Goal: Information Seeking & Learning: Find specific fact

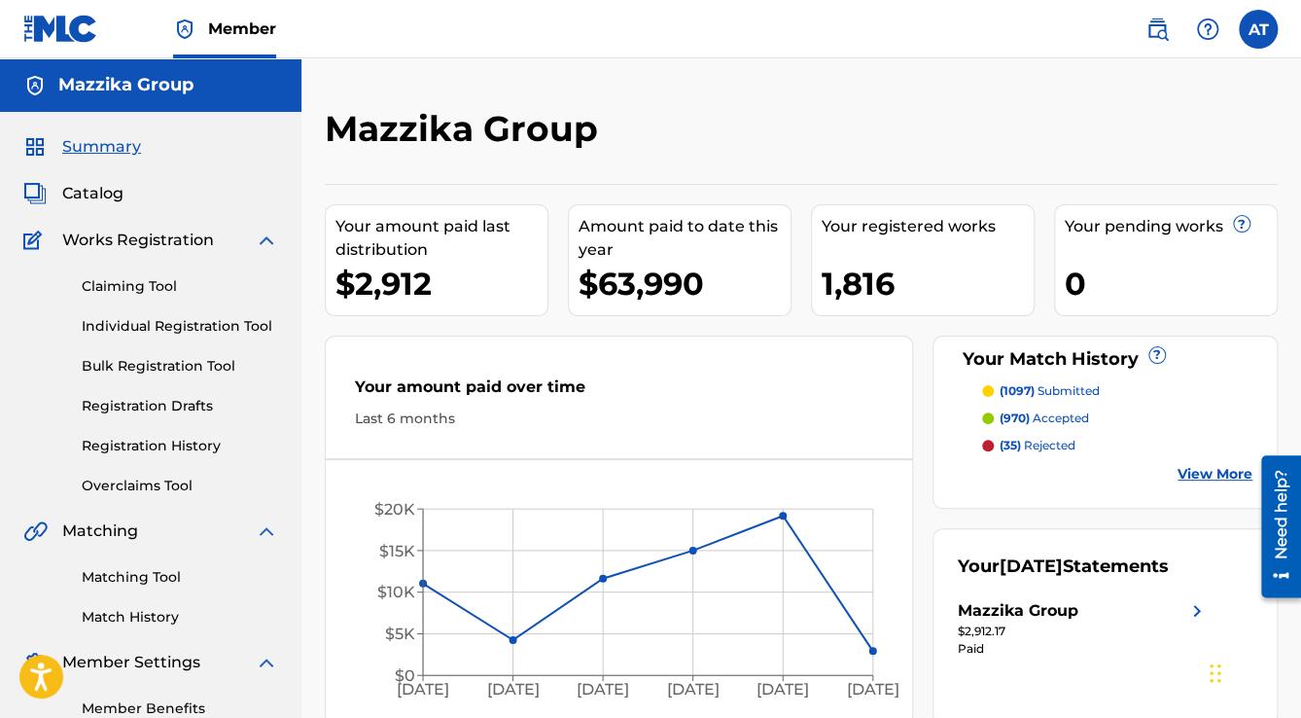
click at [100, 190] on span "Catalog" at bounding box center [92, 193] width 61 height 23
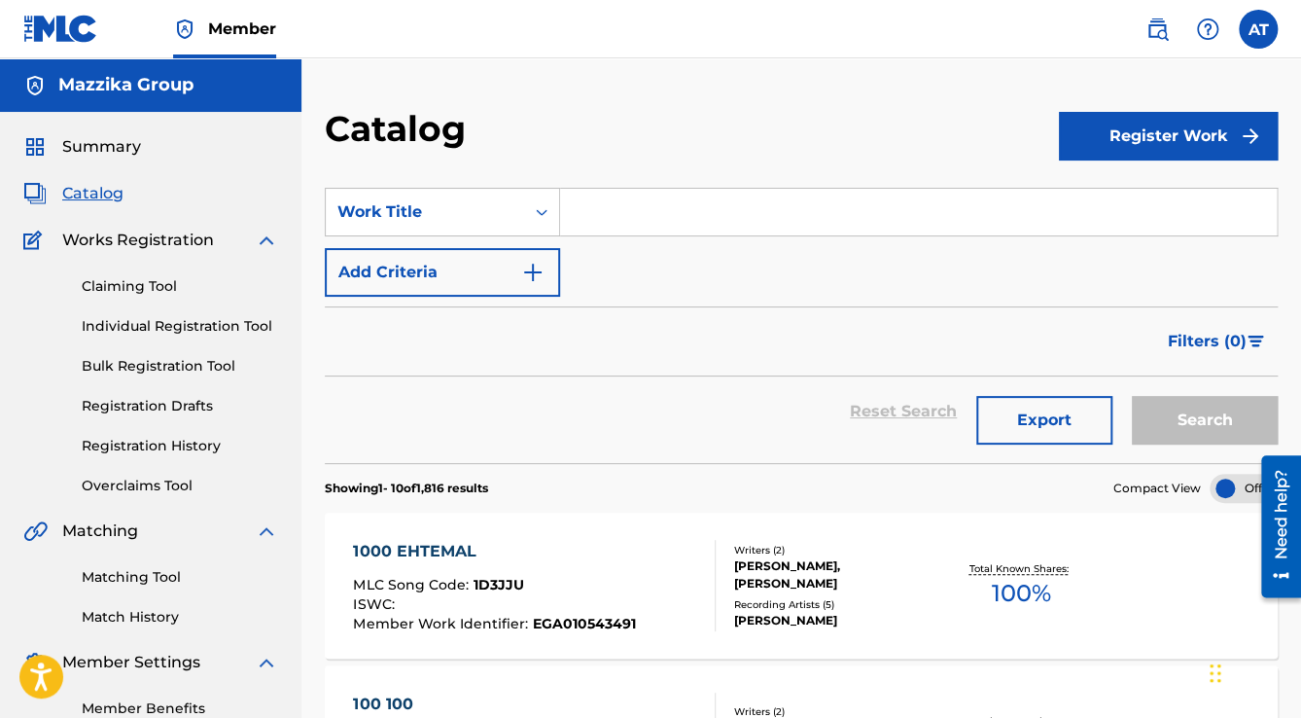
click at [486, 267] on button "Add Criteria" at bounding box center [442, 272] width 235 height 49
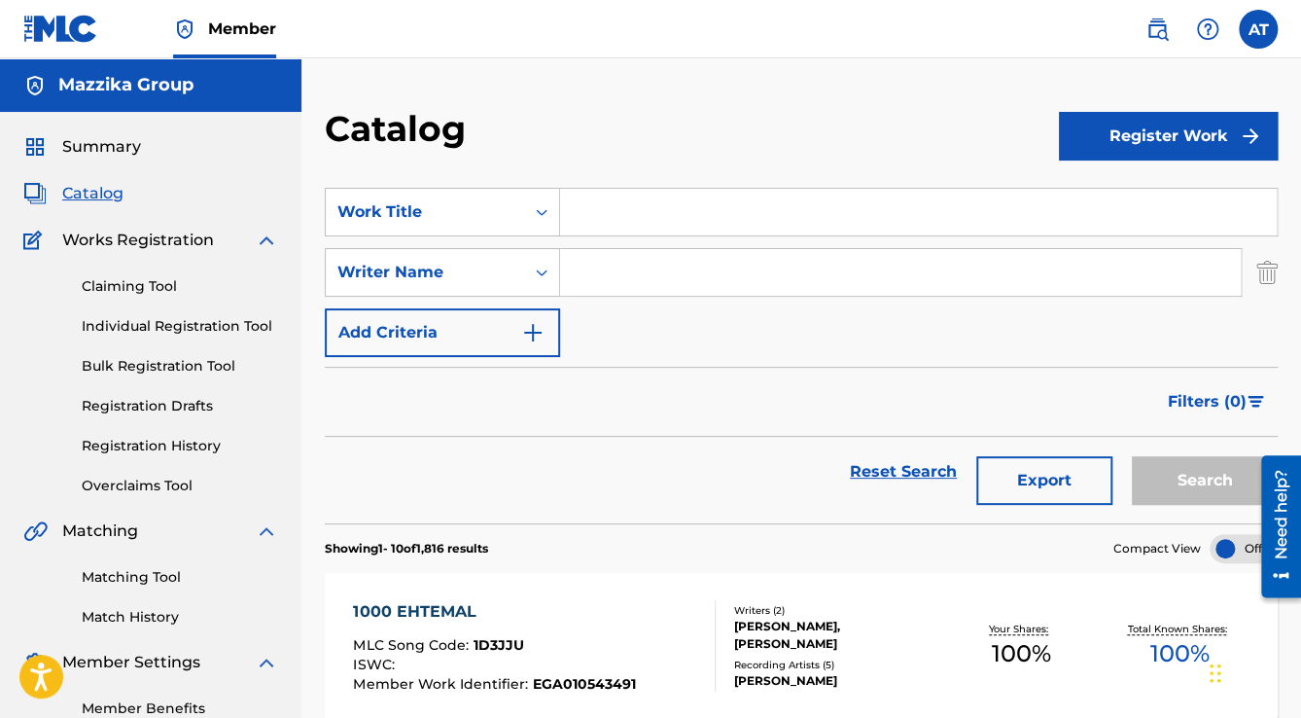
click at [655, 266] on input "Search Form" at bounding box center [900, 272] width 681 height 47
type input "madinn"
click at [1220, 492] on button "Search" at bounding box center [1205, 480] width 146 height 49
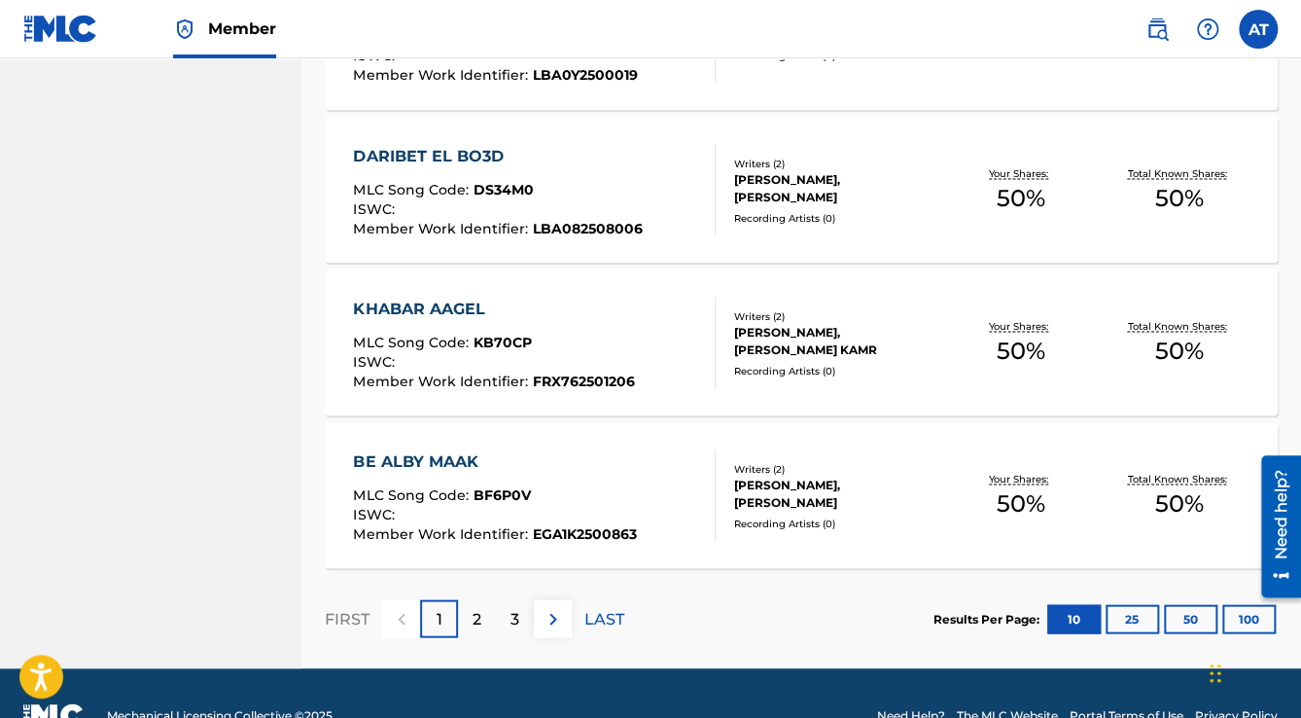
scroll to position [1567, 0]
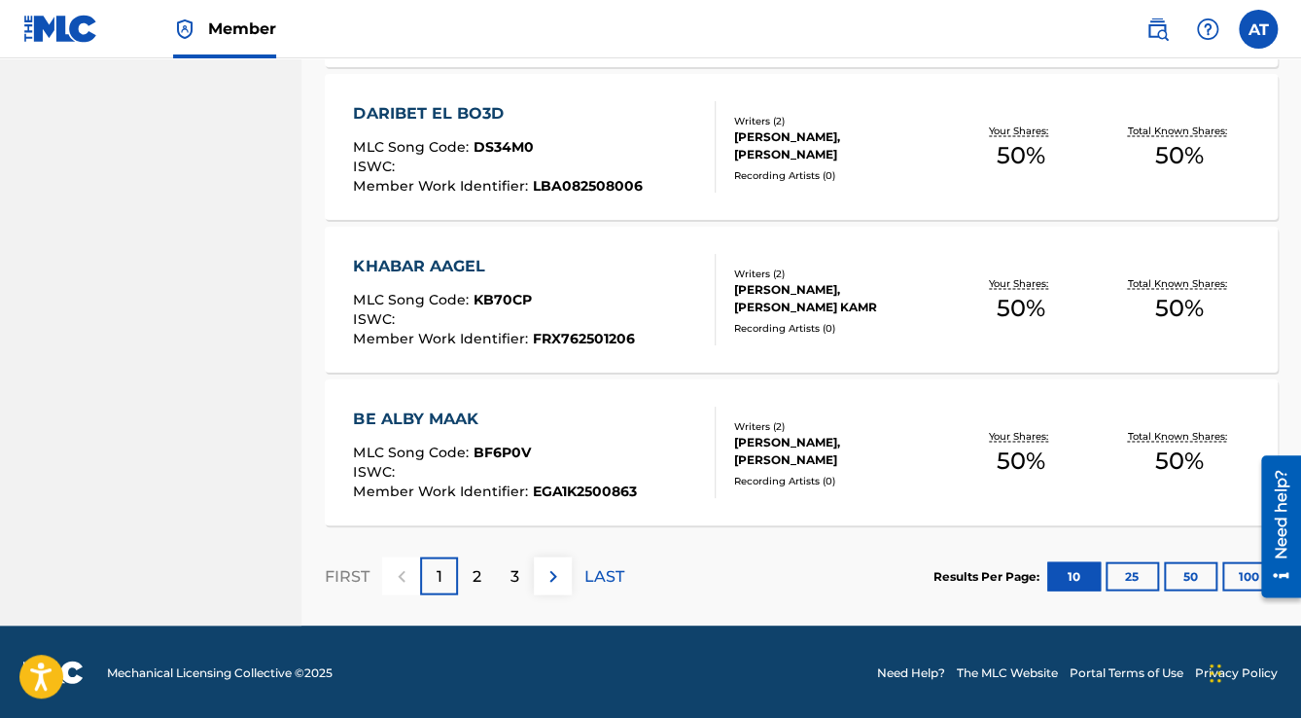
click at [1229, 564] on button "100" at bounding box center [1248, 575] width 53 height 29
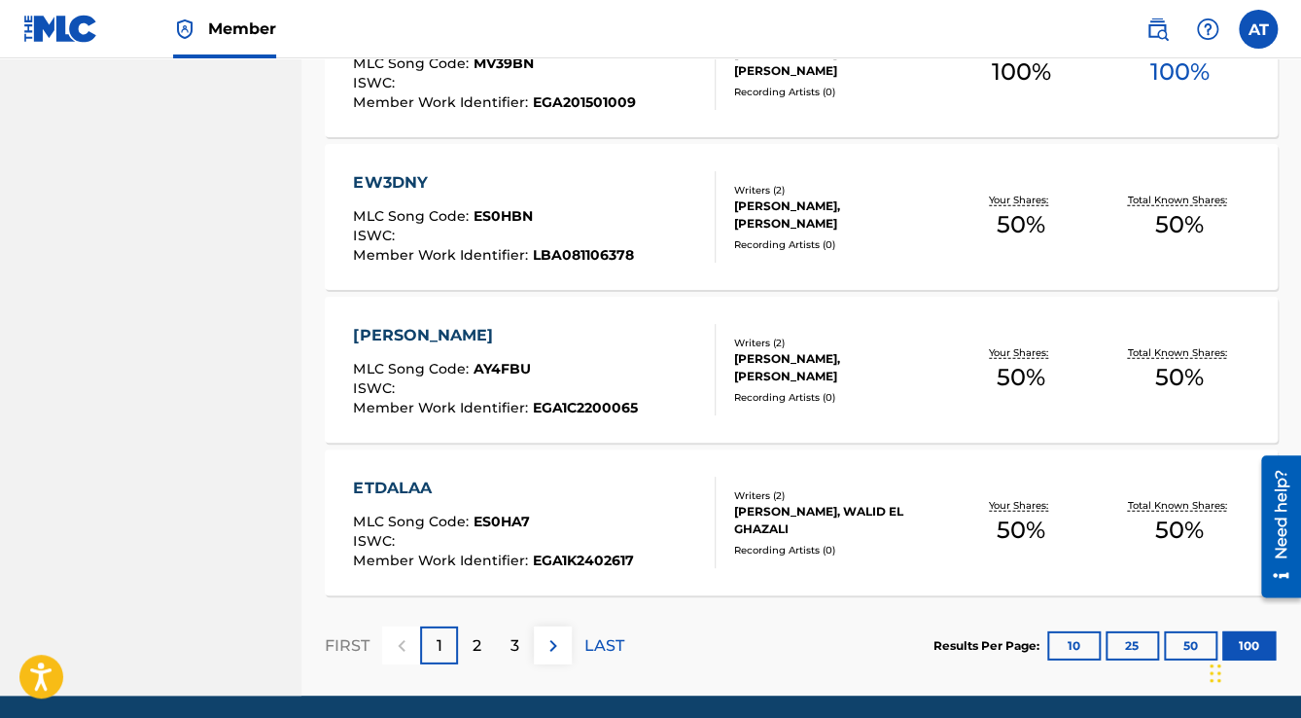
scroll to position [15305, 0]
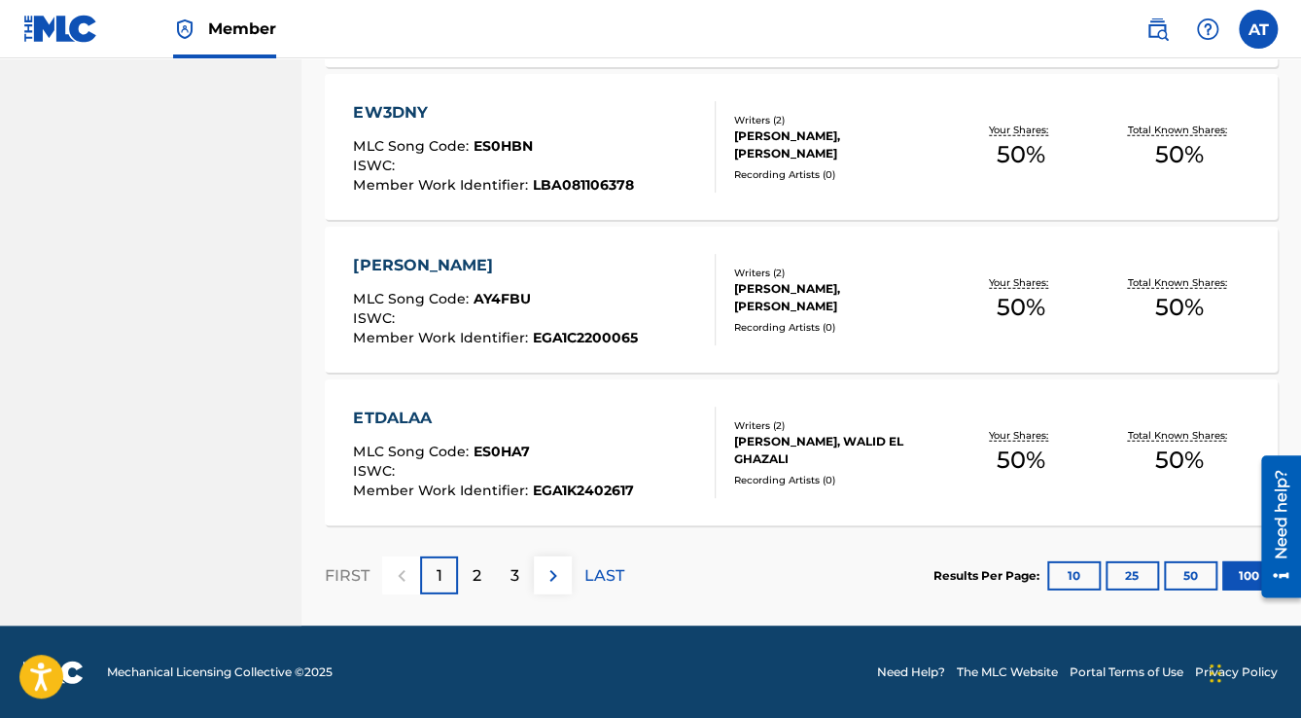
click at [525, 576] on div "3" at bounding box center [515, 575] width 38 height 38
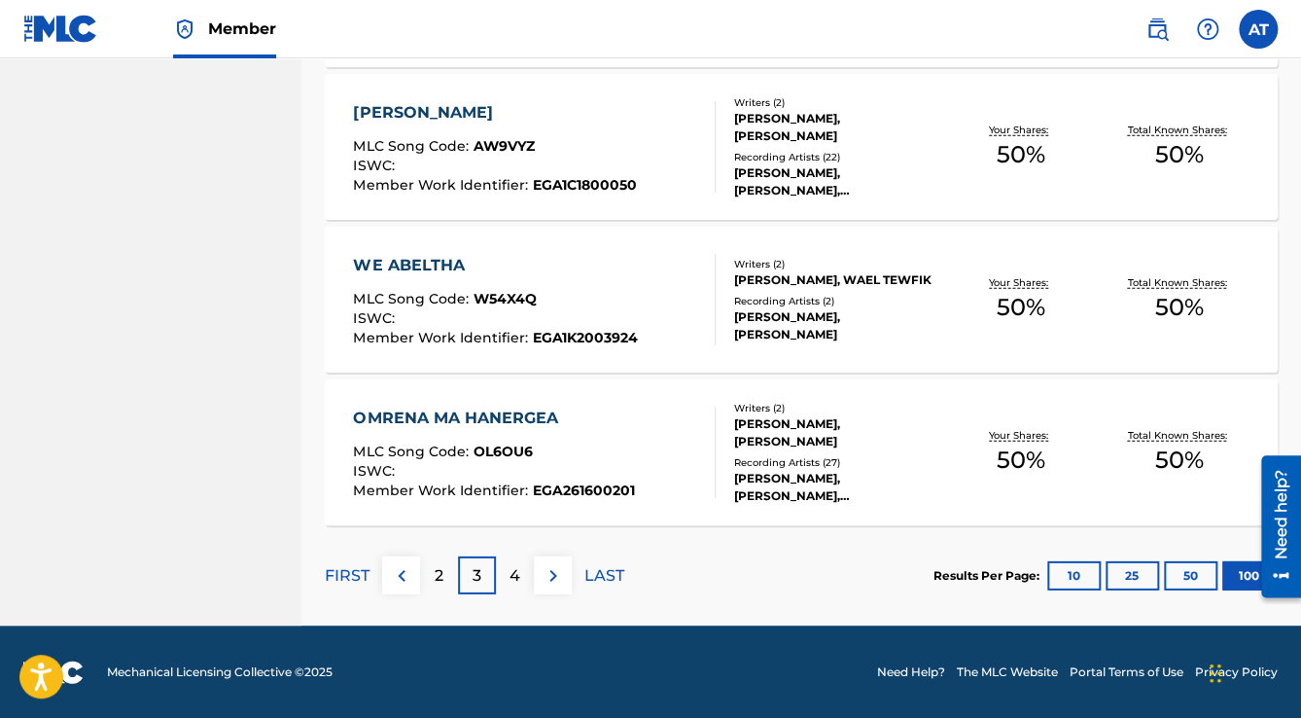
click at [511, 571] on p "4" at bounding box center [514, 575] width 11 height 23
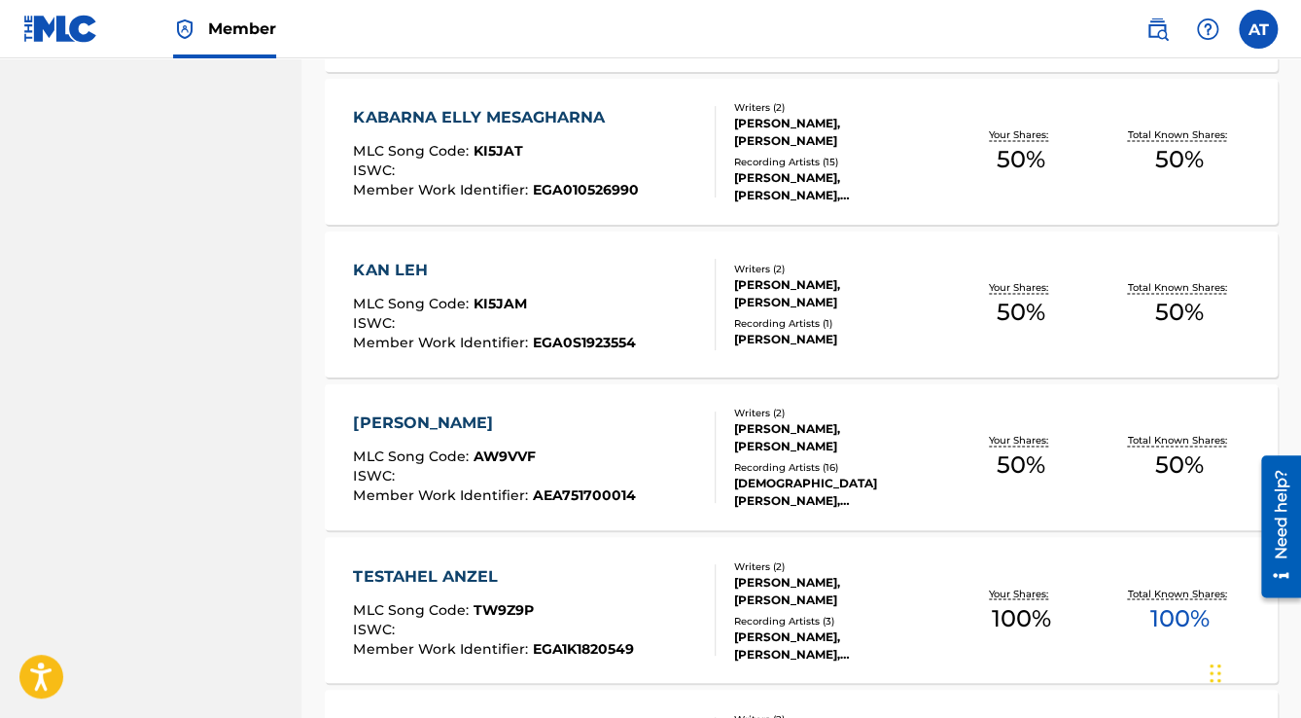
scroll to position [856, 0]
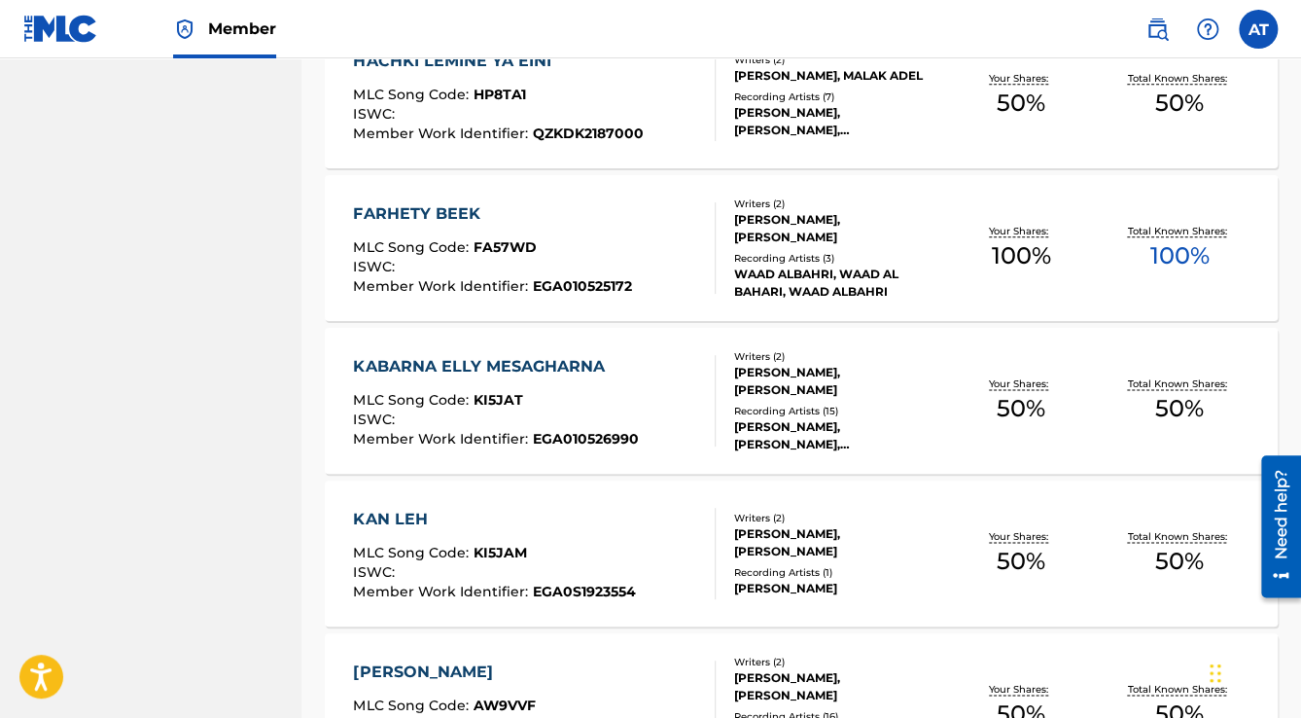
click at [72, 18] on img at bounding box center [60, 29] width 75 height 28
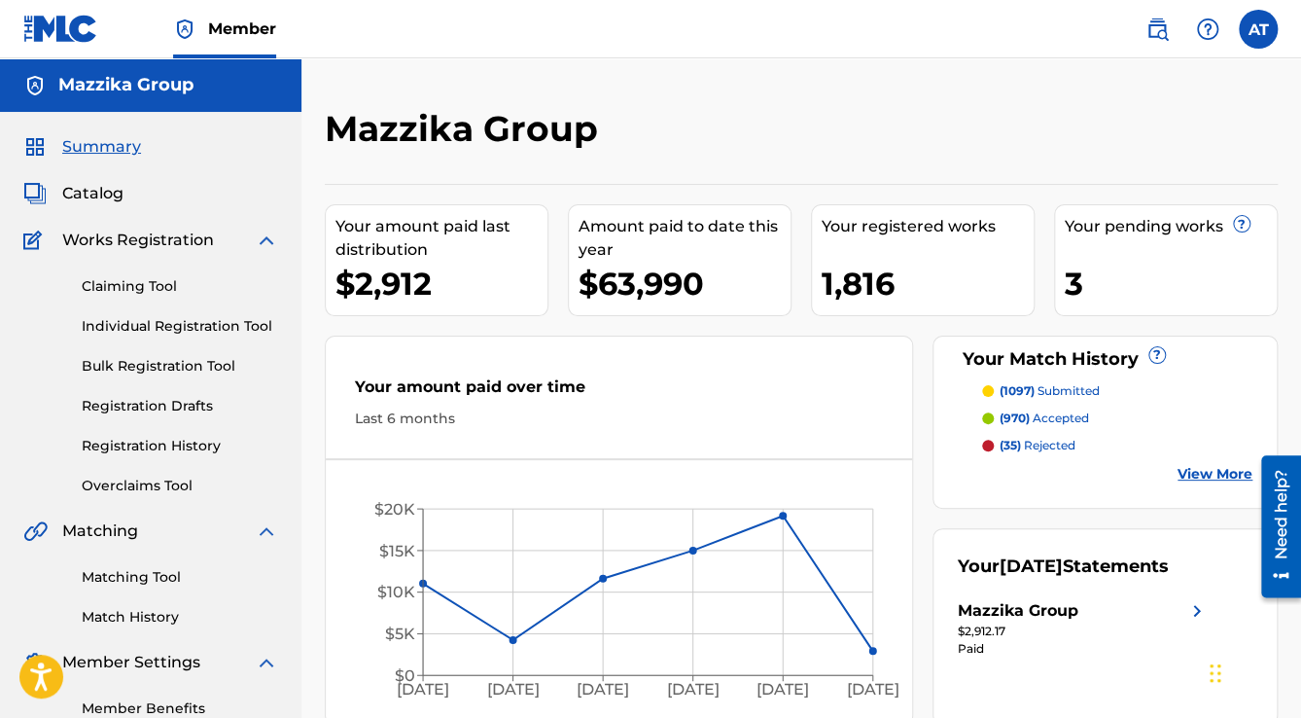
click at [263, 237] on img at bounding box center [266, 239] width 23 height 23
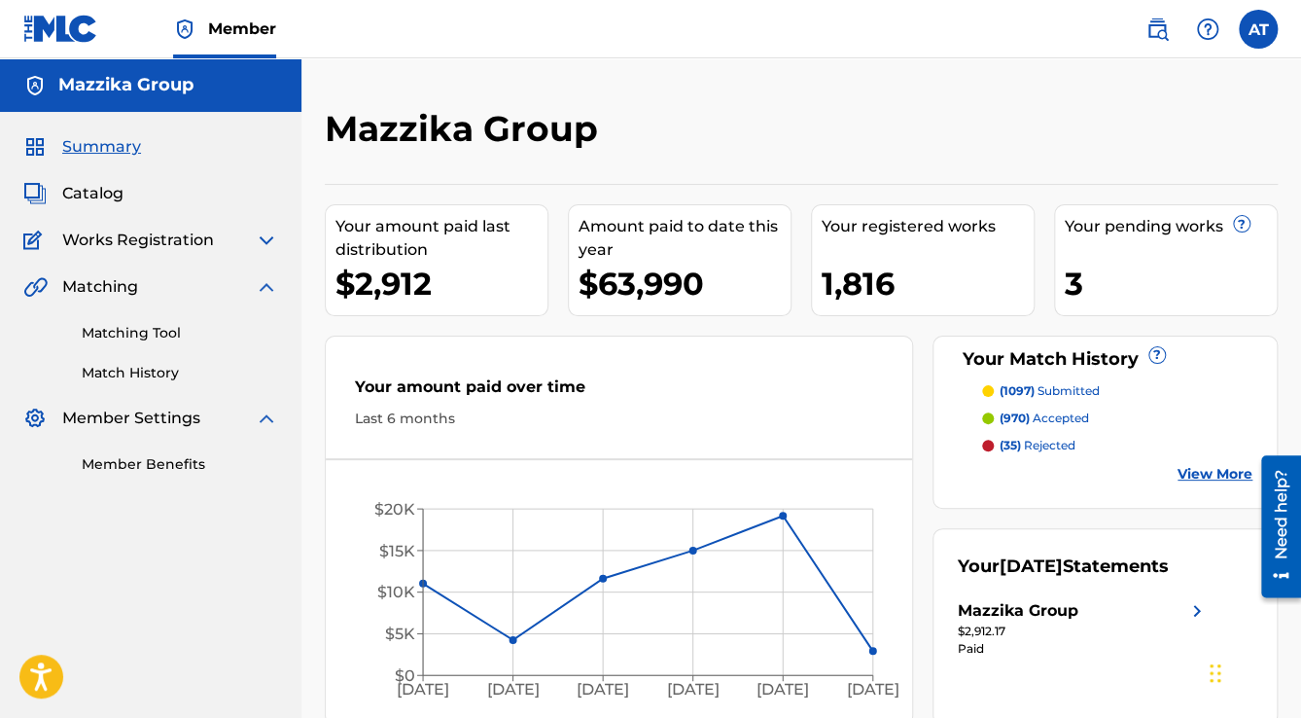
click at [262, 237] on img at bounding box center [266, 239] width 23 height 23
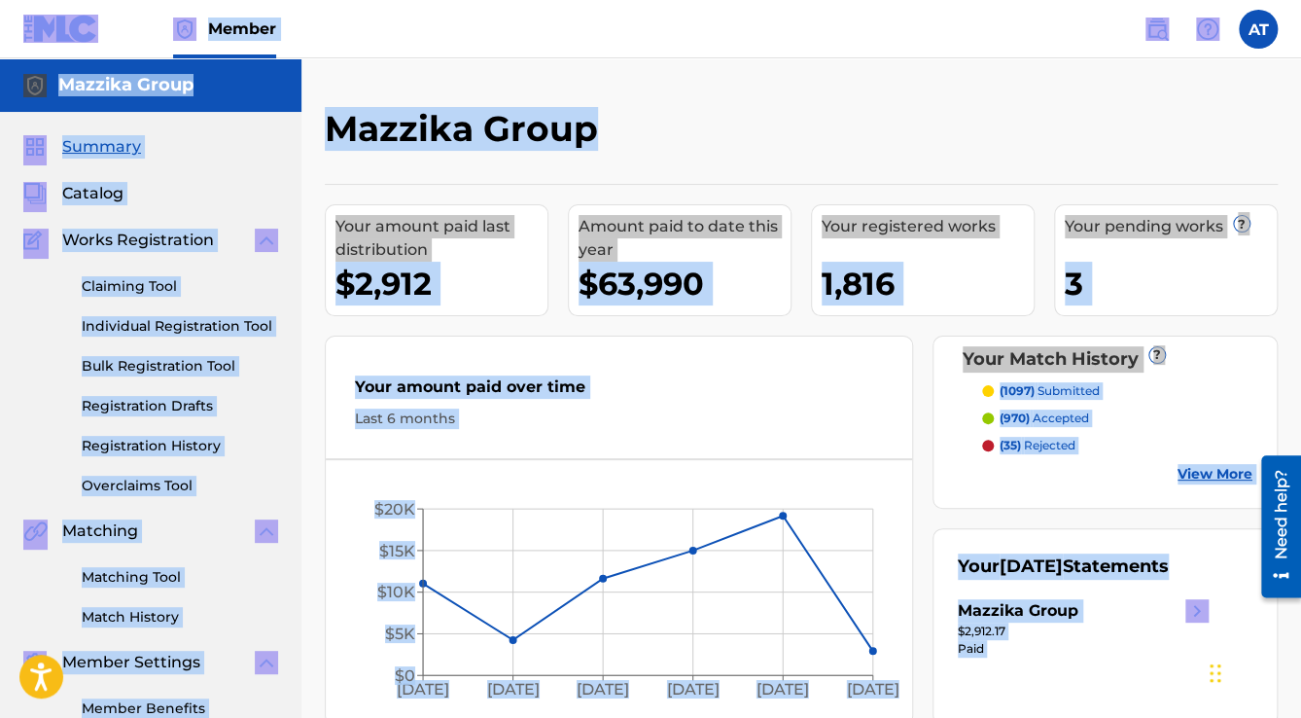
click at [327, 62] on div "Mazzika Group Your amount paid last distribution $2,912 Amount paid to date thi…" at bounding box center [800, 400] width 999 height 685
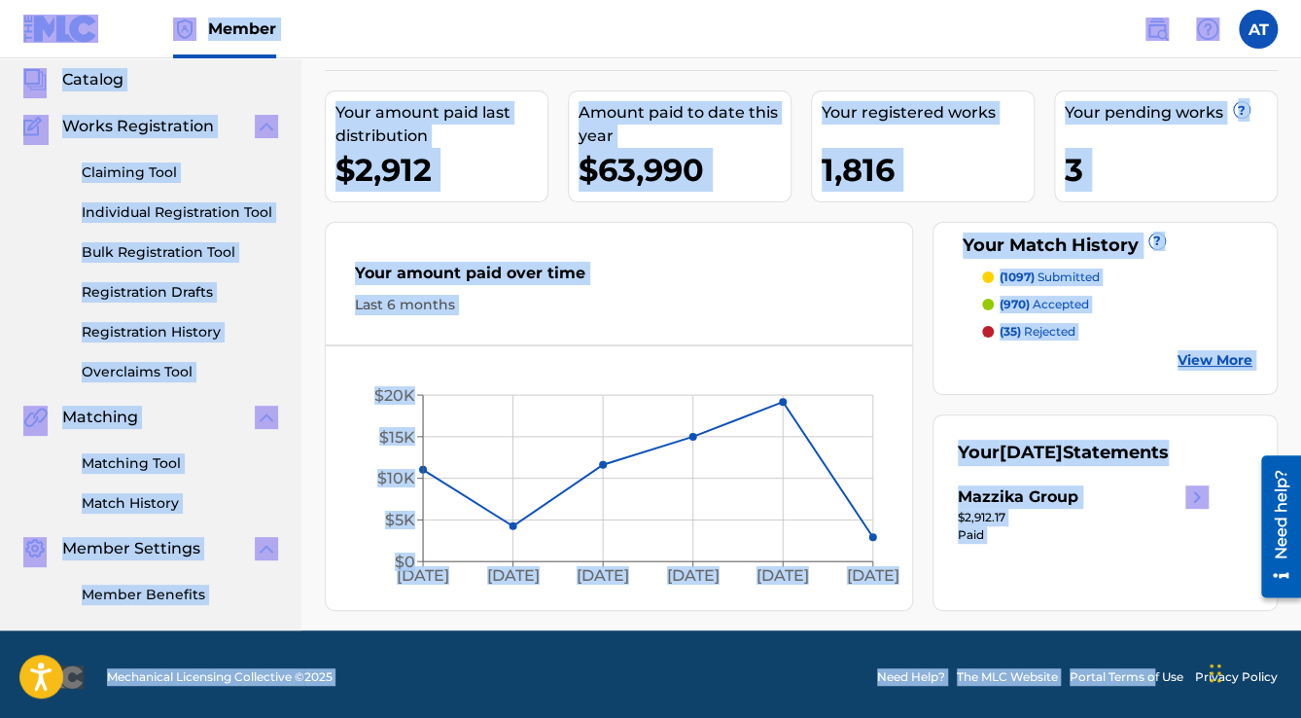
scroll to position [118, 0]
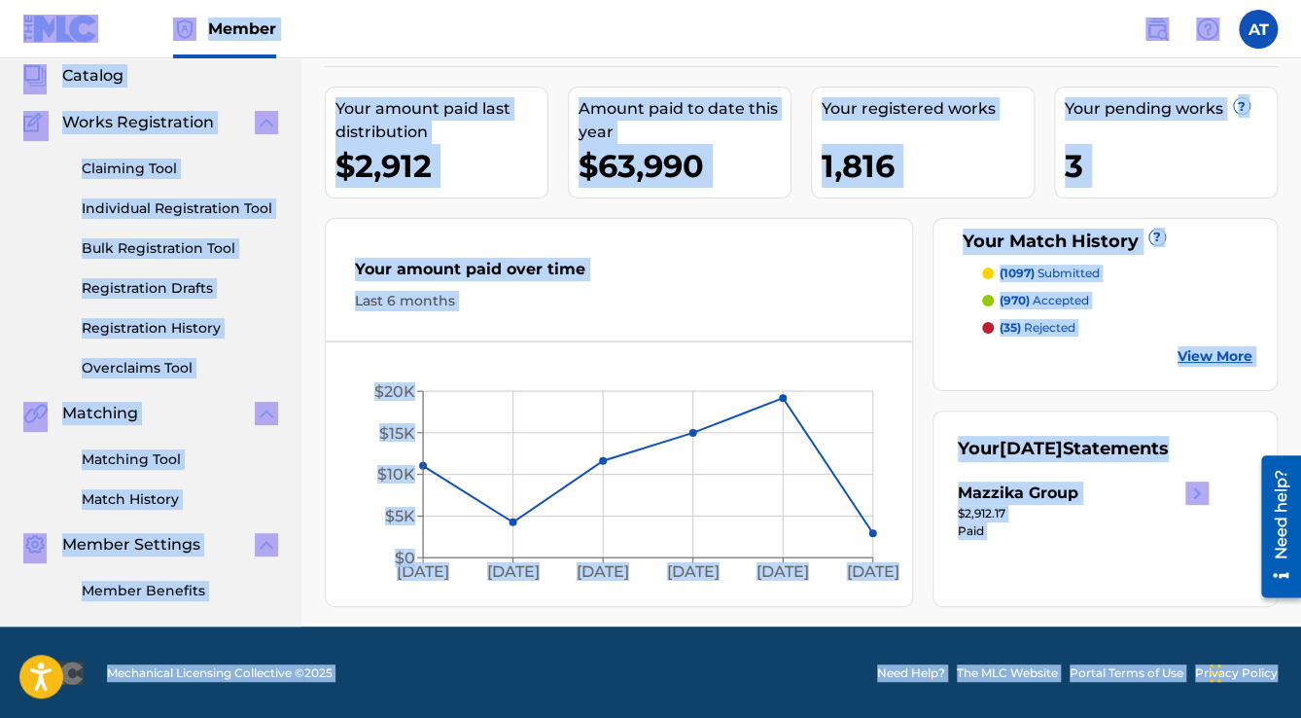
drag, startPoint x: 12, startPoint y: 23, endPoint x: 1306, endPoint y: 696, distance: 1458.5
click at [1300, 600] on html "Accessibility Screen-Reader Guide, Feedback, and Issue Reporting | New window M…" at bounding box center [650, 241] width 1301 height 718
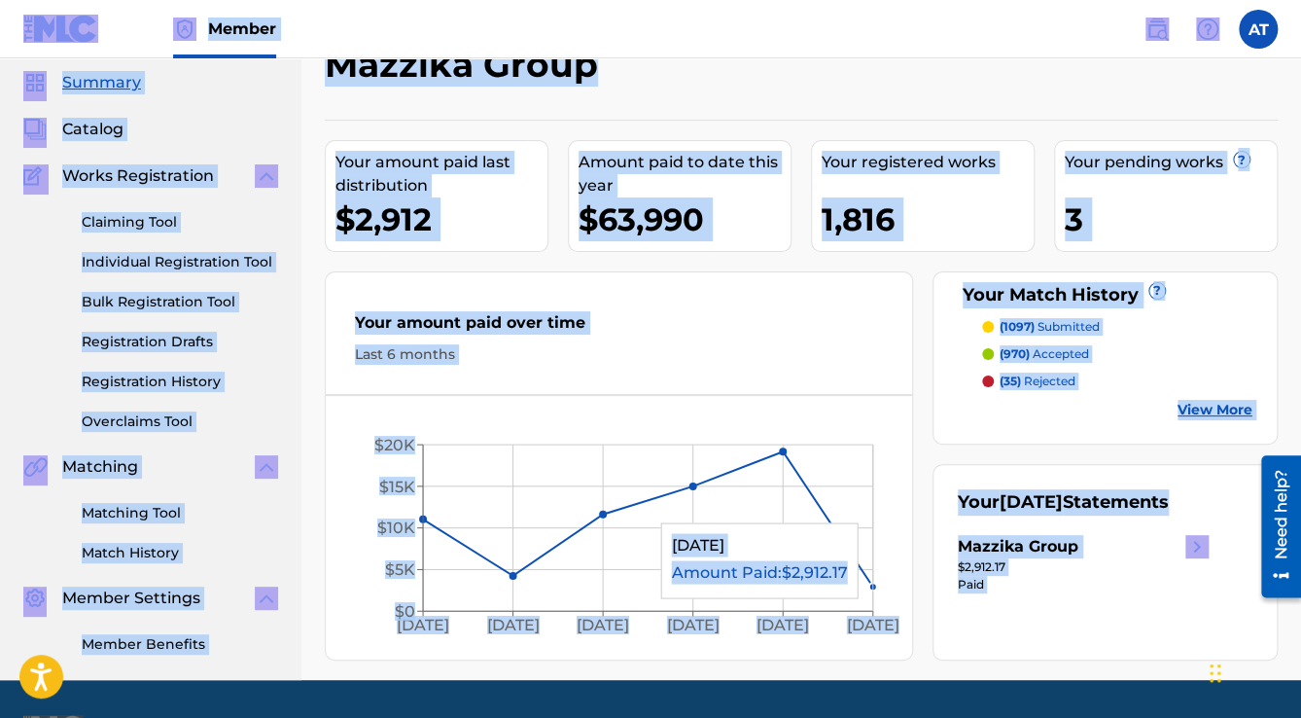
scroll to position [0, 0]
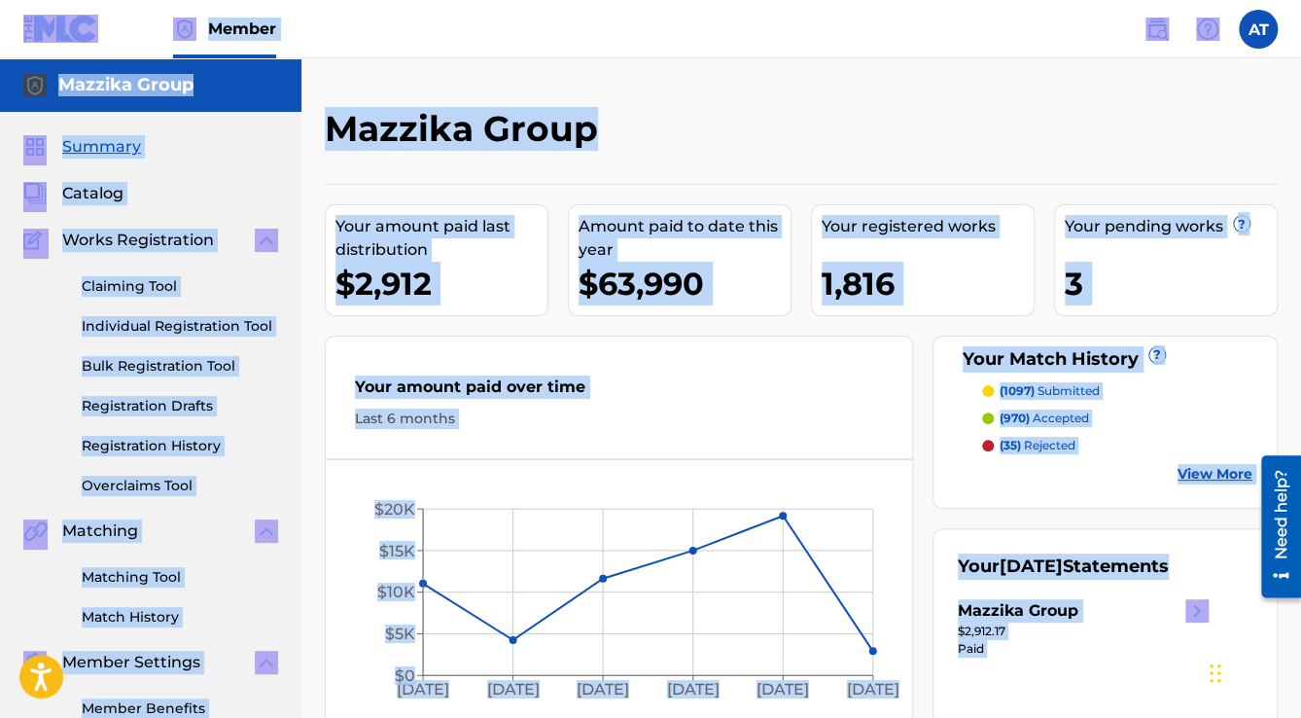
click at [311, 63] on div "Mazzika Group Your amount paid last distribution $2,912 Amount paid to date thi…" at bounding box center [800, 400] width 999 height 685
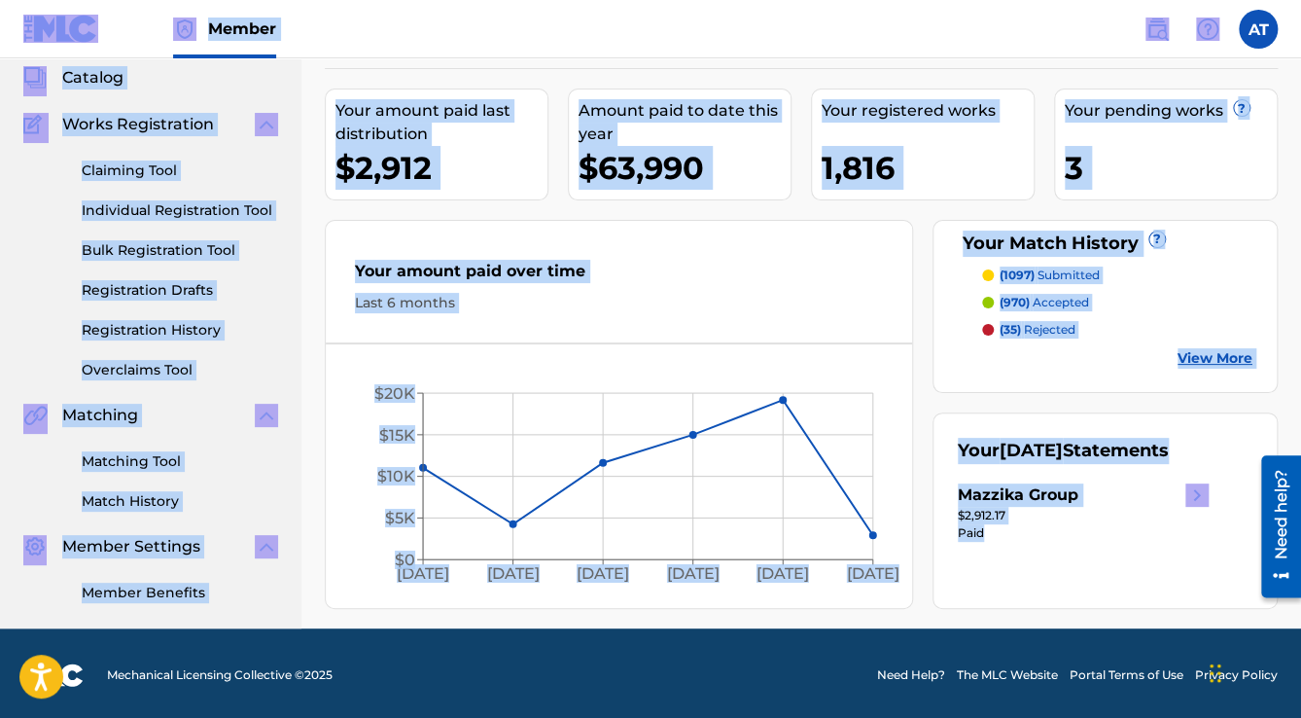
scroll to position [118, 0]
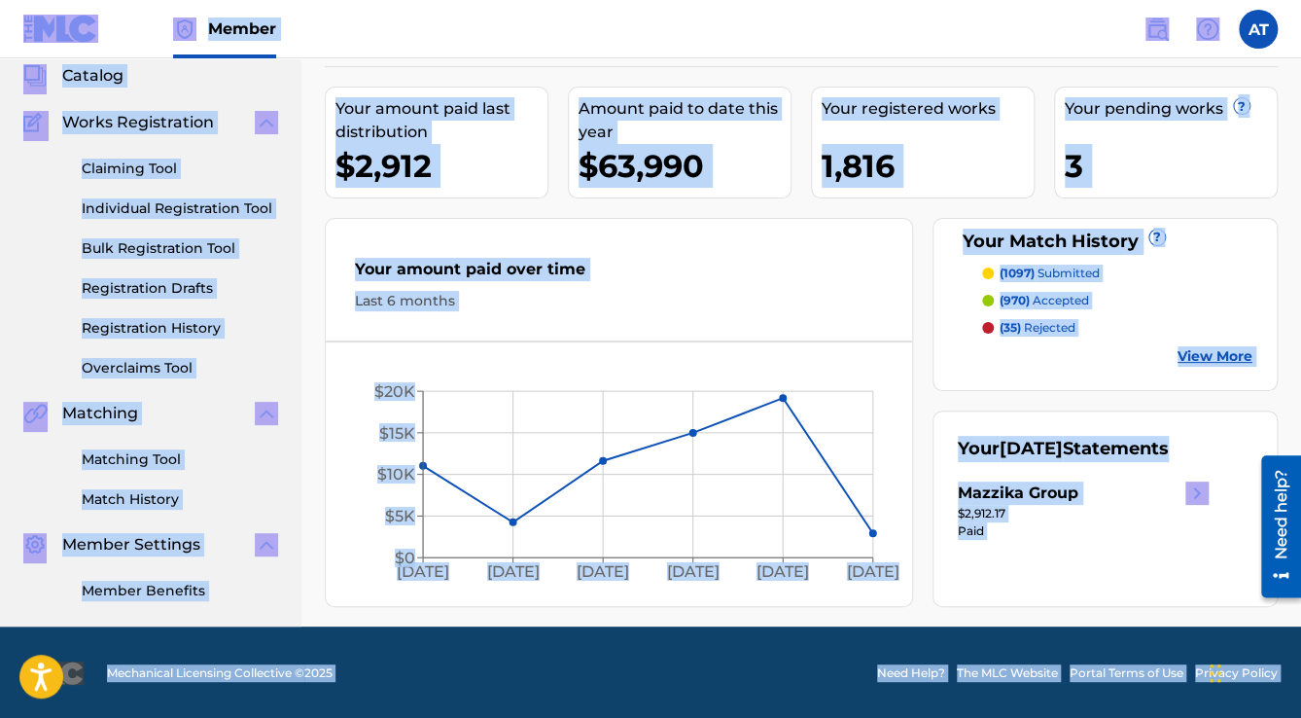
drag, startPoint x: 1064, startPoint y: 623, endPoint x: 1049, endPoint y: 621, distance: 14.7
drag, startPoint x: 1049, startPoint y: 621, endPoint x: 1104, endPoint y: 649, distance: 61.7
drag, startPoint x: 1104, startPoint y: 649, endPoint x: 1104, endPoint y: 668, distance: 19.4
click at [1104, 668] on link "Portal Terms of Use" at bounding box center [1126, 673] width 114 height 18
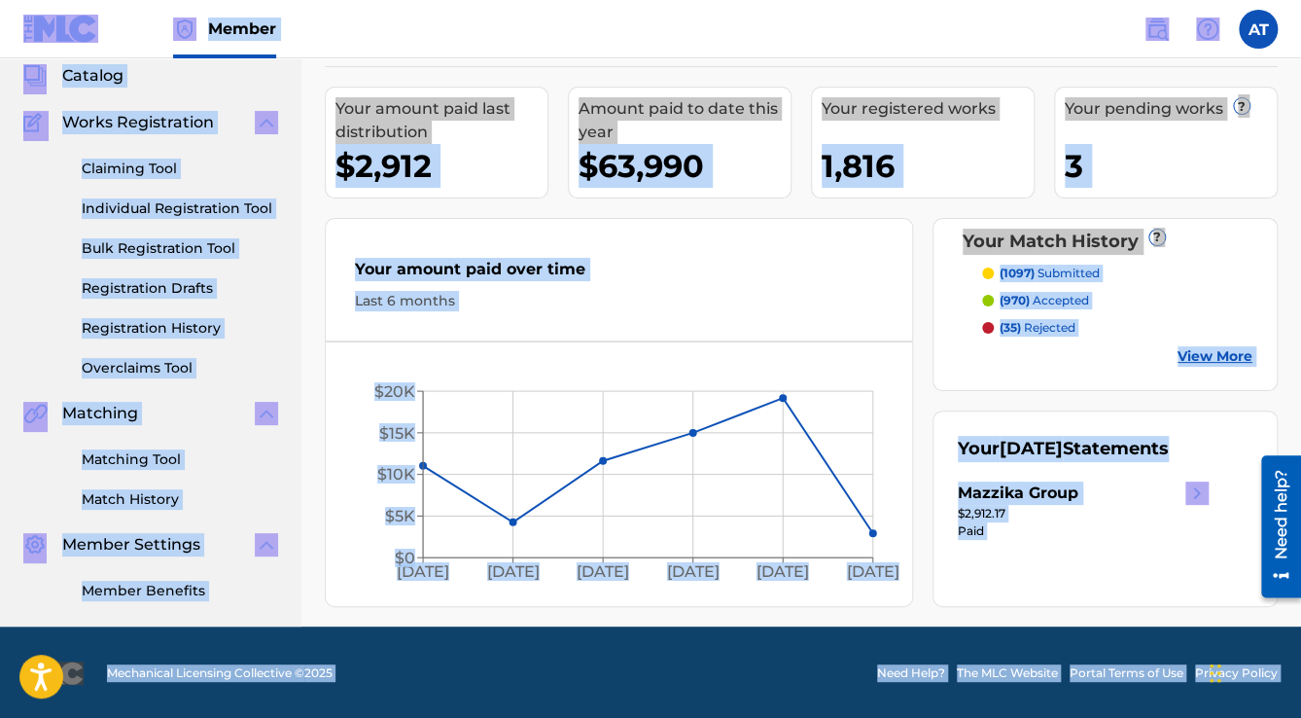
click at [982, 603] on div "Your [DATE] Statements Mazzika Group $2,912.17 Paid" at bounding box center [1104, 508] width 345 height 196
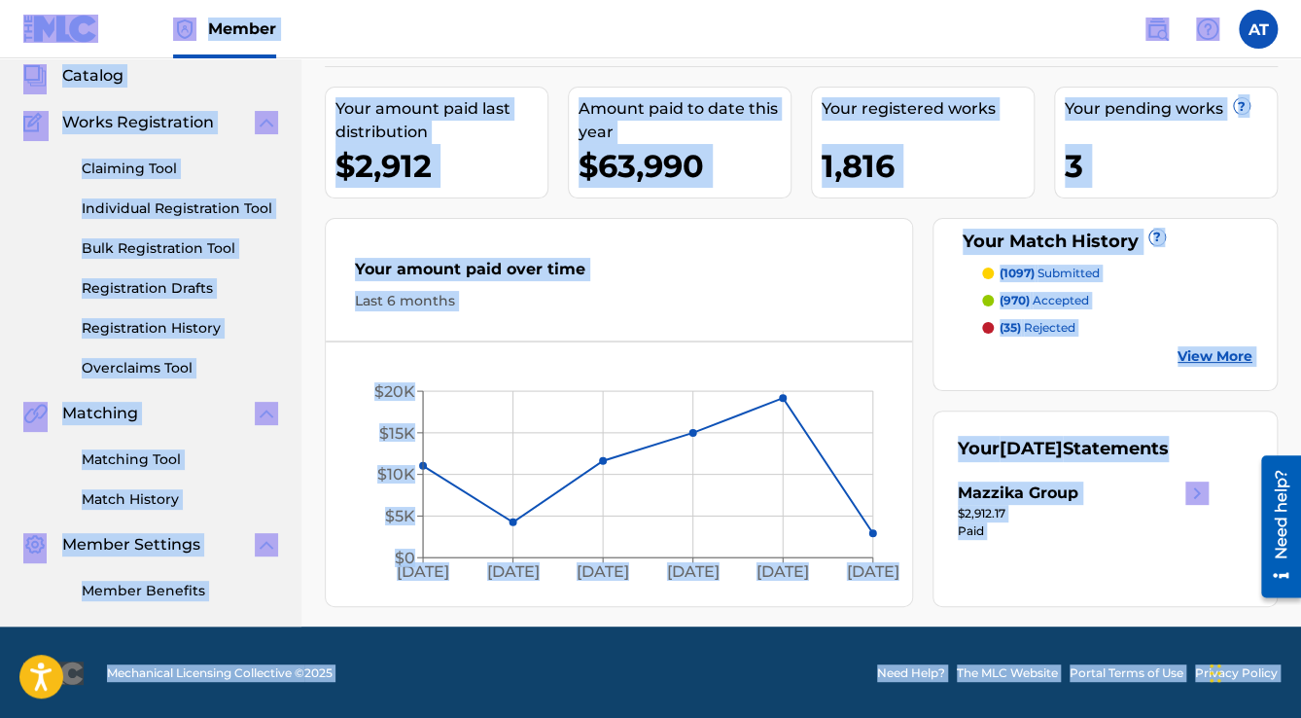
click at [310, 381] on div "Mazzika Group Your amount paid last distribution $2,912 Amount paid to date thi…" at bounding box center [800, 307] width 999 height 637
click at [310, 368] on div "Mazzika Group Your amount paid last distribution $2,912 Amount paid to date thi…" at bounding box center [800, 307] width 999 height 637
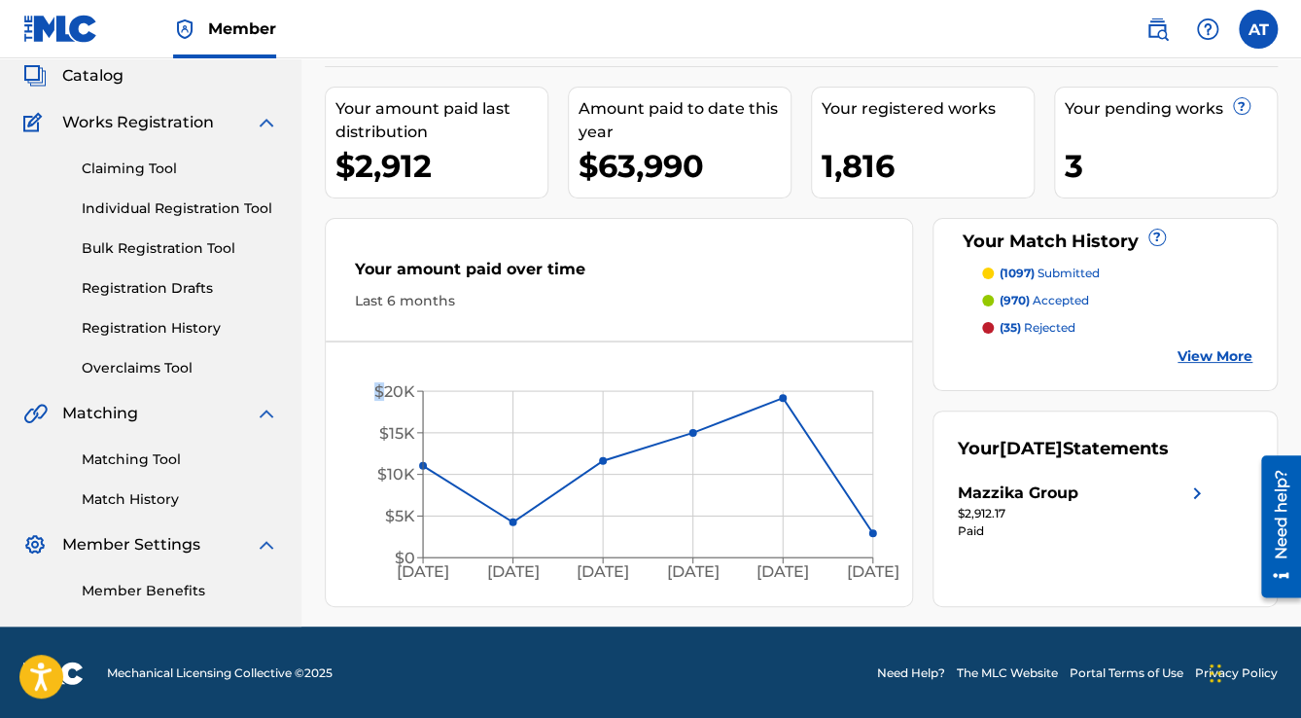
click at [310, 368] on div "Mazzika Group Your amount paid last distribution $2,912 Amount paid to date thi…" at bounding box center [800, 307] width 999 height 637
click at [310, 367] on div "Mazzika Group Your amount paid last distribution $2,912 Amount paid to date thi…" at bounding box center [800, 307] width 999 height 637
click at [309, 368] on div "Mazzika Group Your amount paid last distribution $2,912 Amount paid to date thi…" at bounding box center [800, 307] width 999 height 637
click at [306, 367] on div "Mazzika Group Your amount paid last distribution $2,912 Amount paid to date thi…" at bounding box center [800, 307] width 999 height 637
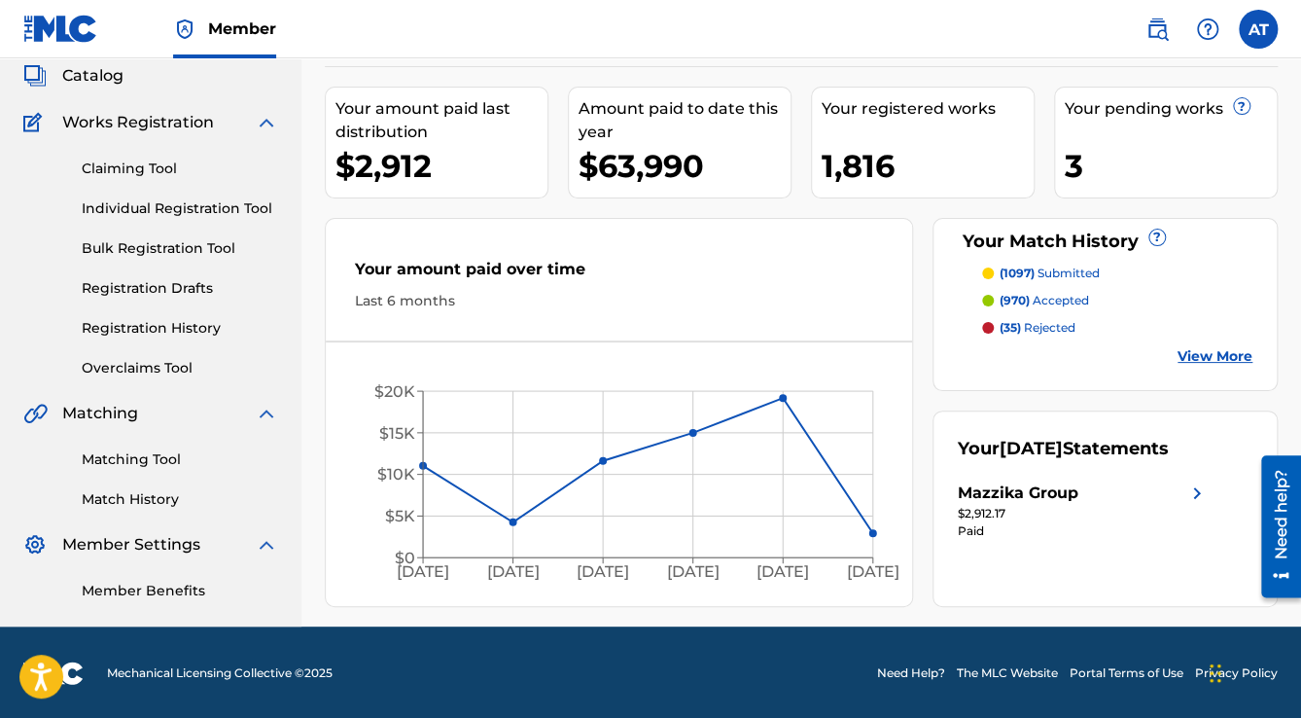
click at [943, 646] on footer "Mechanical Licensing Collective © 2025 Need Help? The MLC Website Portal Terms …" at bounding box center [650, 672] width 1301 height 93
drag, startPoint x: 408, startPoint y: 21, endPoint x: 474, endPoint y: 38, distance: 68.1
click at [410, 21] on nav "Member AT AT Anas Taha [EMAIL_ADDRESS][DOMAIN_NAME] Notification Preferences Pr…" at bounding box center [650, 29] width 1301 height 58
